Goal: Information Seeking & Learning: Learn about a topic

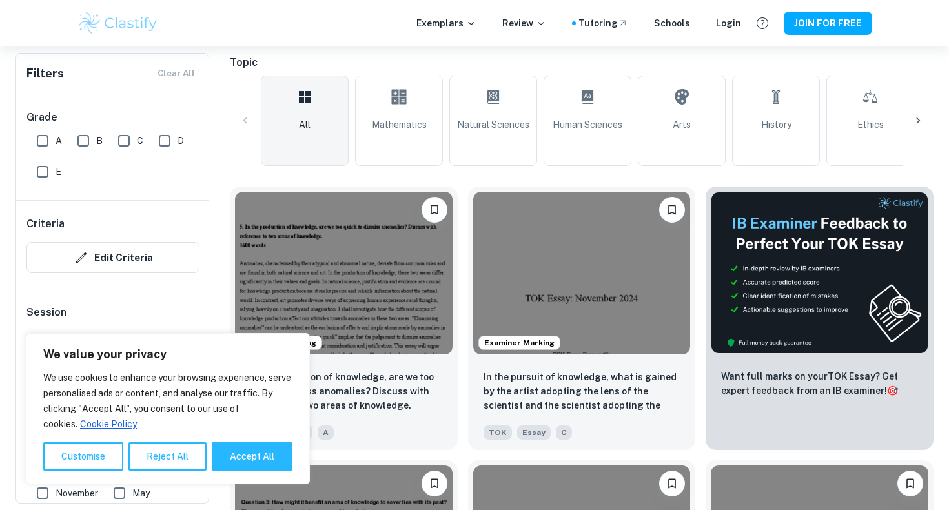
scroll to position [280, 0]
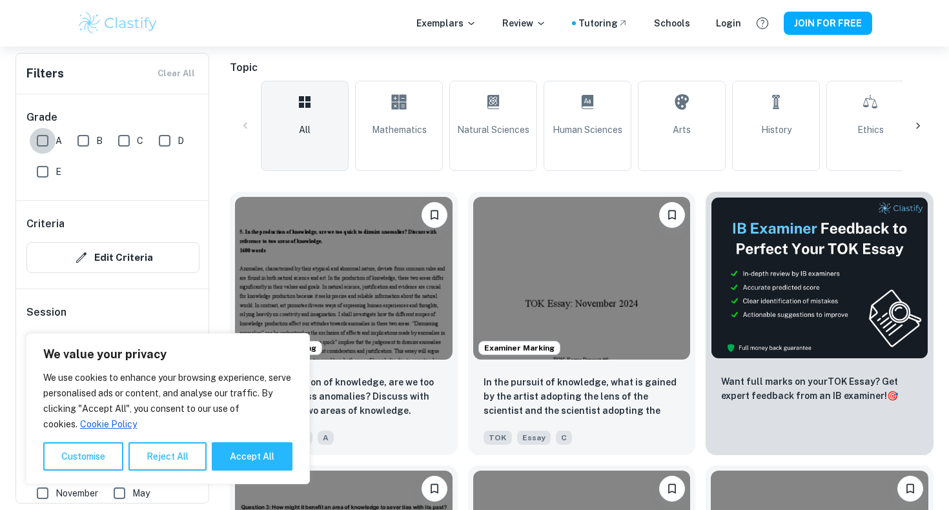
click at [46, 143] on input "A" at bounding box center [43, 141] width 26 height 26
checkbox input "true"
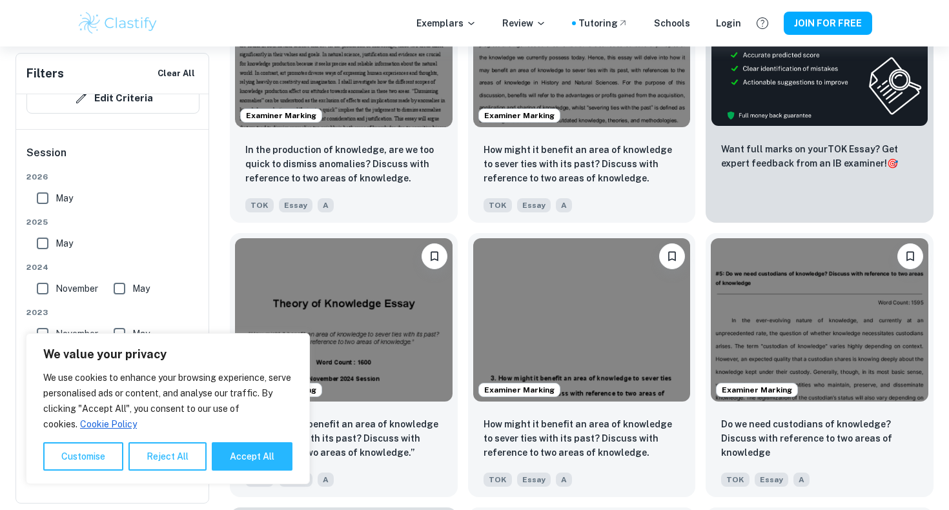
scroll to position [542, 0]
click at [51, 239] on input "May" at bounding box center [43, 243] width 26 height 26
checkbox input "true"
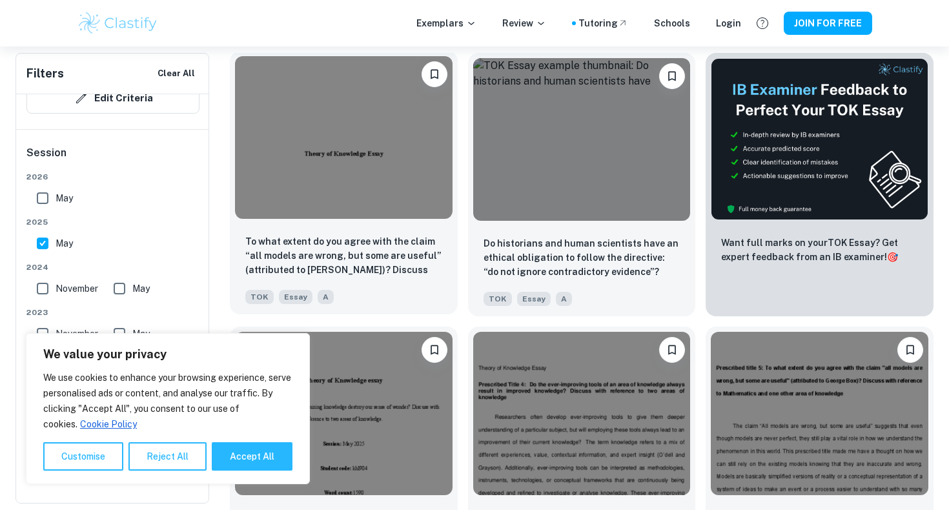
scroll to position [449, 0]
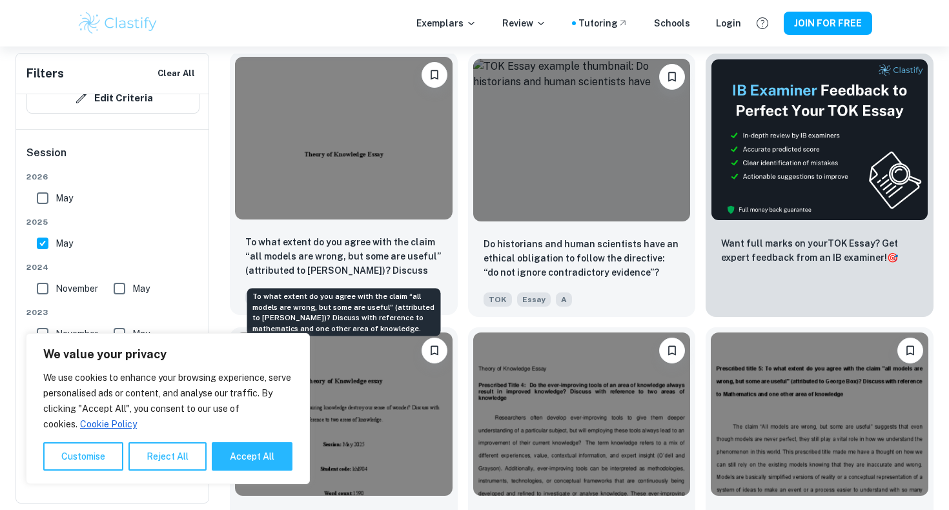
click at [403, 254] on p "To what extent do you agree with the claim “all models are wrong, but some are …" at bounding box center [343, 257] width 197 height 44
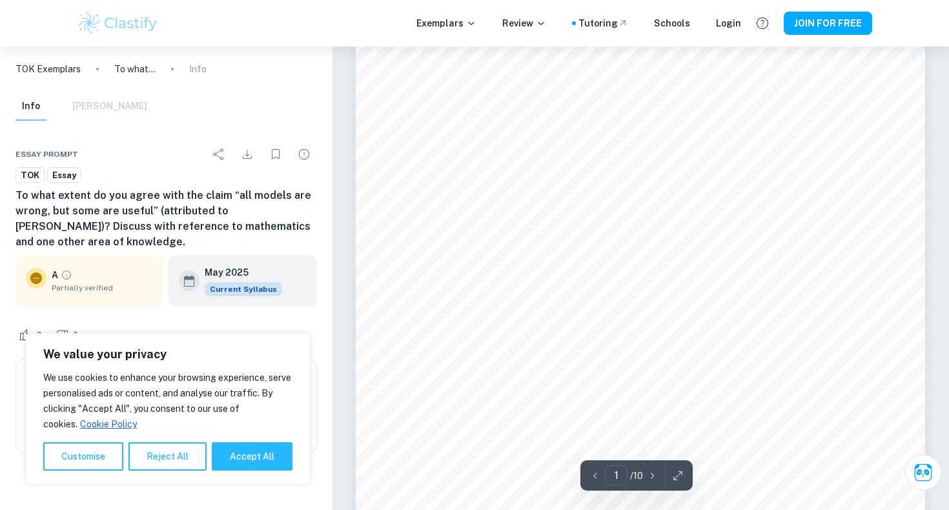
scroll to position [262, 0]
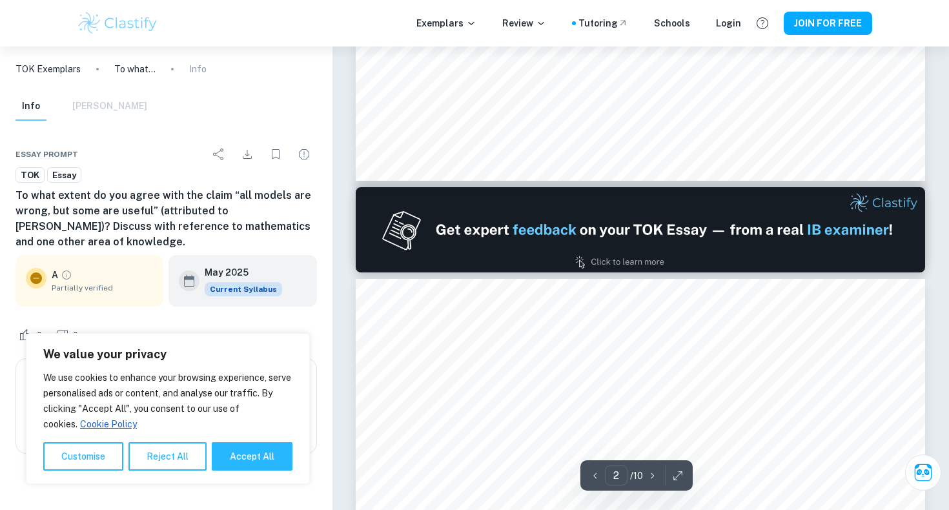
type input "1"
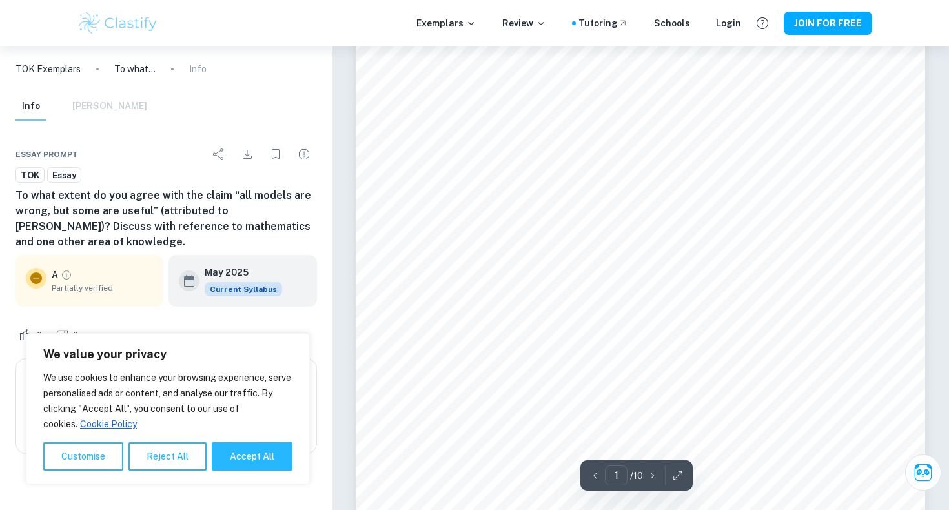
scroll to position [0, 0]
